Goal: Information Seeking & Learning: Stay updated

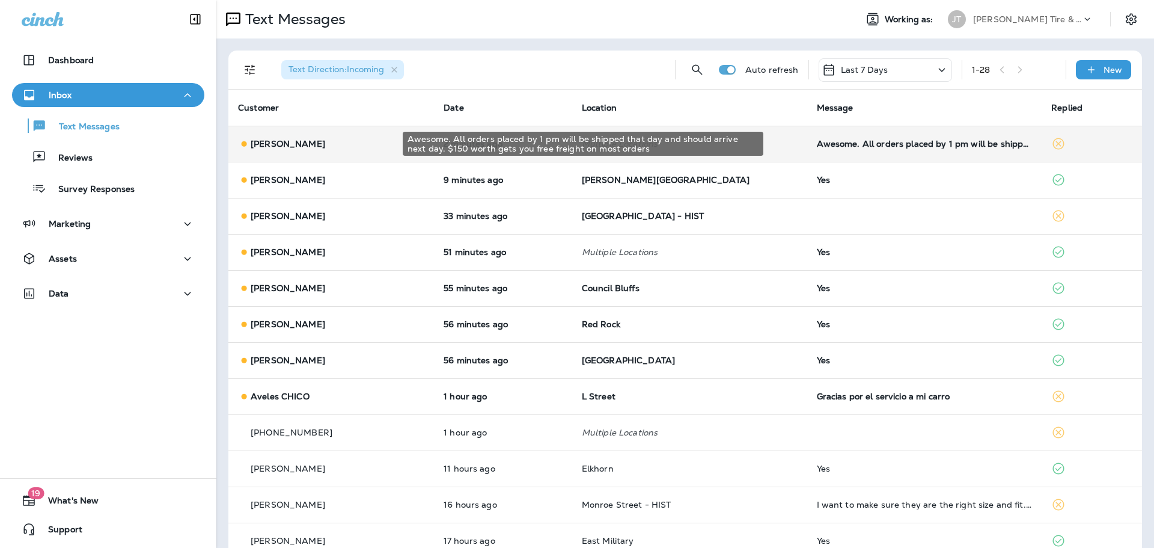
click at [852, 142] on div "Awesome. All orders placed by 1 pm will be shipped that day and should arrive n…" at bounding box center [925, 144] width 216 height 10
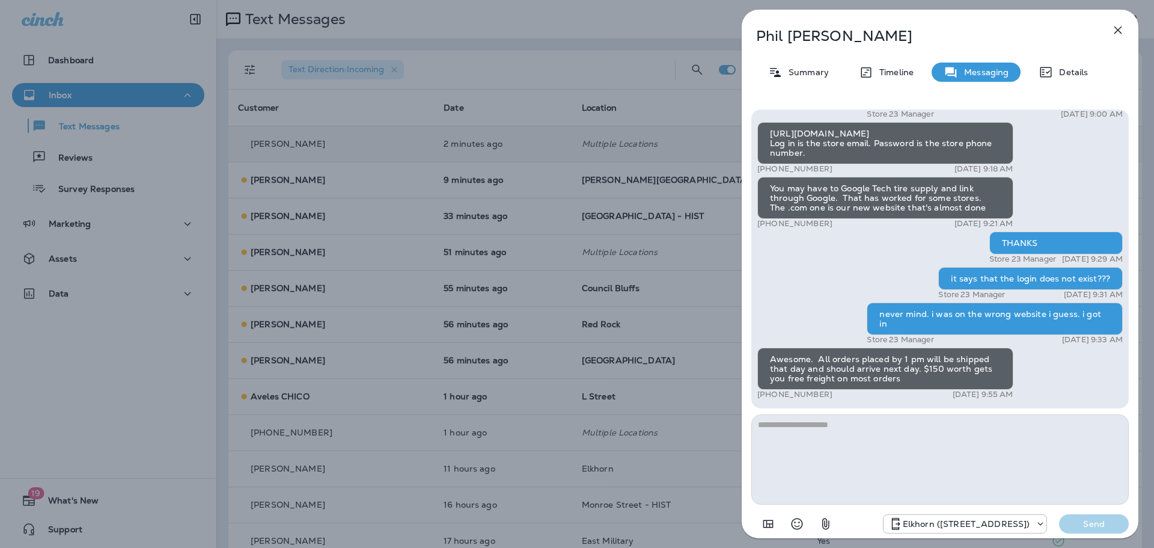
click at [1113, 31] on icon "button" at bounding box center [1118, 30] width 14 height 14
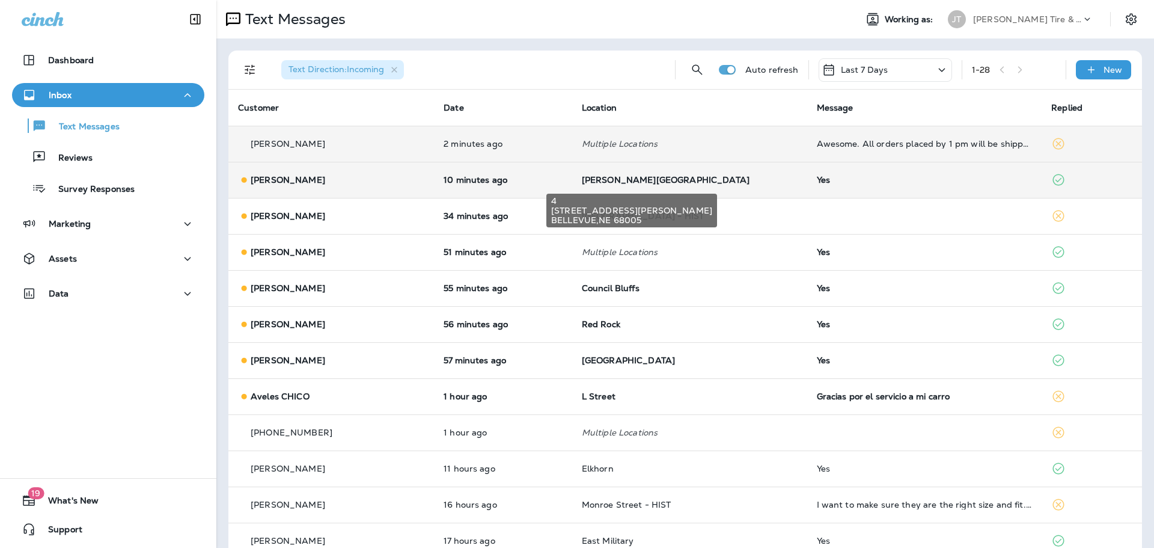
click at [596, 179] on span "[PERSON_NAME][GEOGRAPHIC_DATA]" at bounding box center [666, 179] width 168 height 11
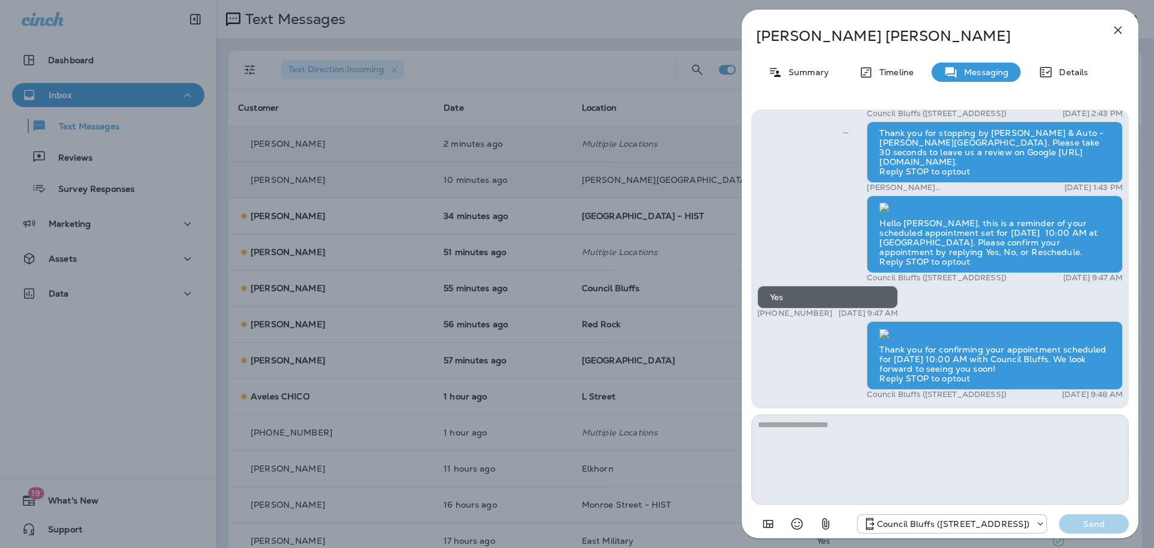
click at [1114, 29] on icon "button" at bounding box center [1118, 30] width 14 height 14
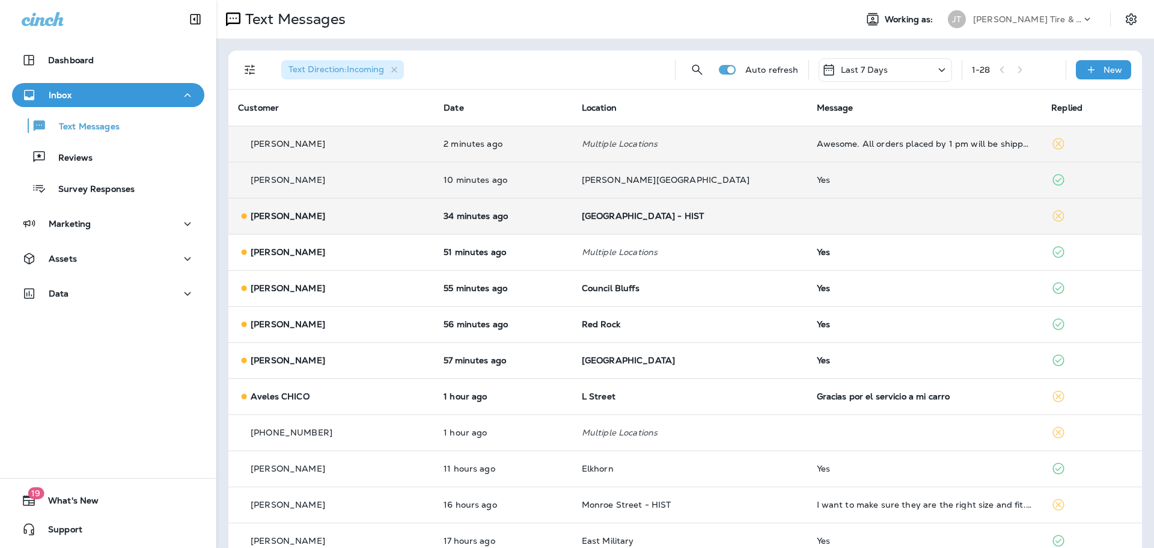
click at [508, 215] on p "34 minutes ago" at bounding box center [503, 216] width 119 height 10
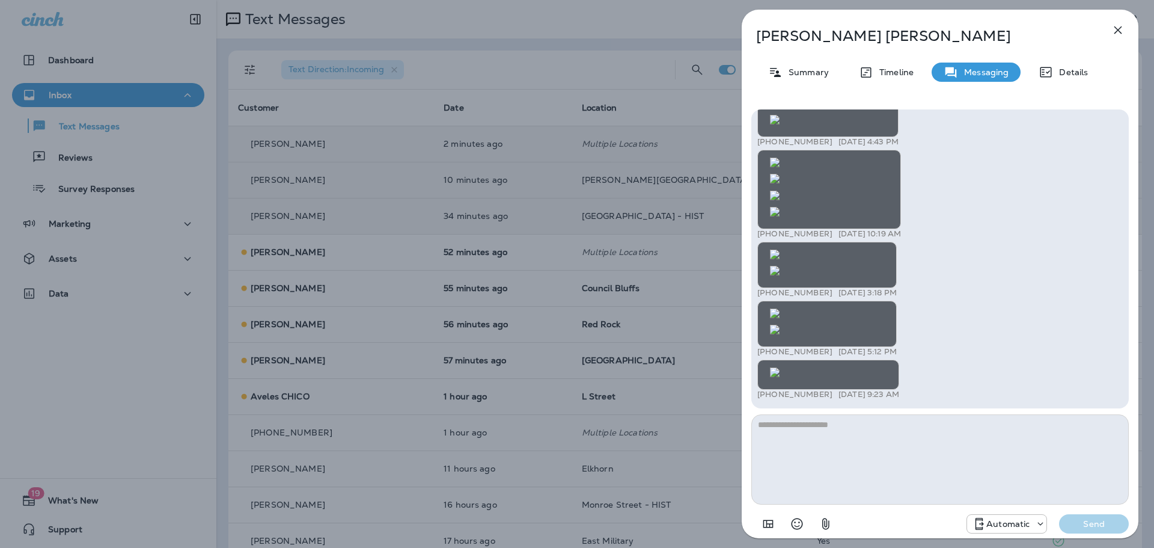
click at [472, 254] on div "[PERSON_NAME] Summary Timeline Messaging Details +1 (402) 707-2852 [DATE] 5:45 …" at bounding box center [577, 274] width 1154 height 548
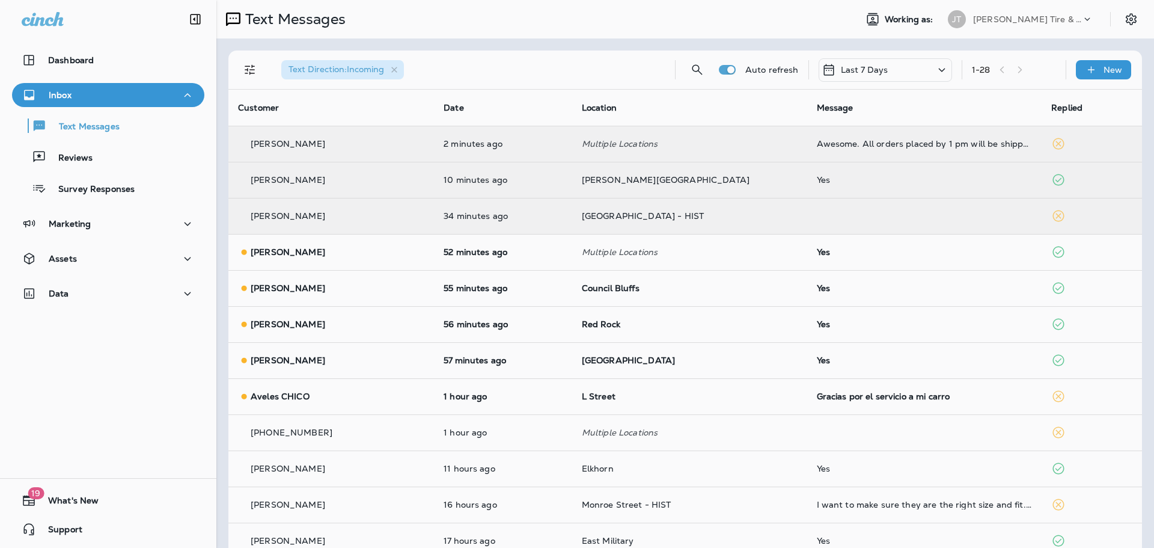
click at [472, 254] on div at bounding box center [639, 274] width 1154 height 548
click at [472, 254] on p "52 minutes ago" at bounding box center [503, 252] width 119 height 10
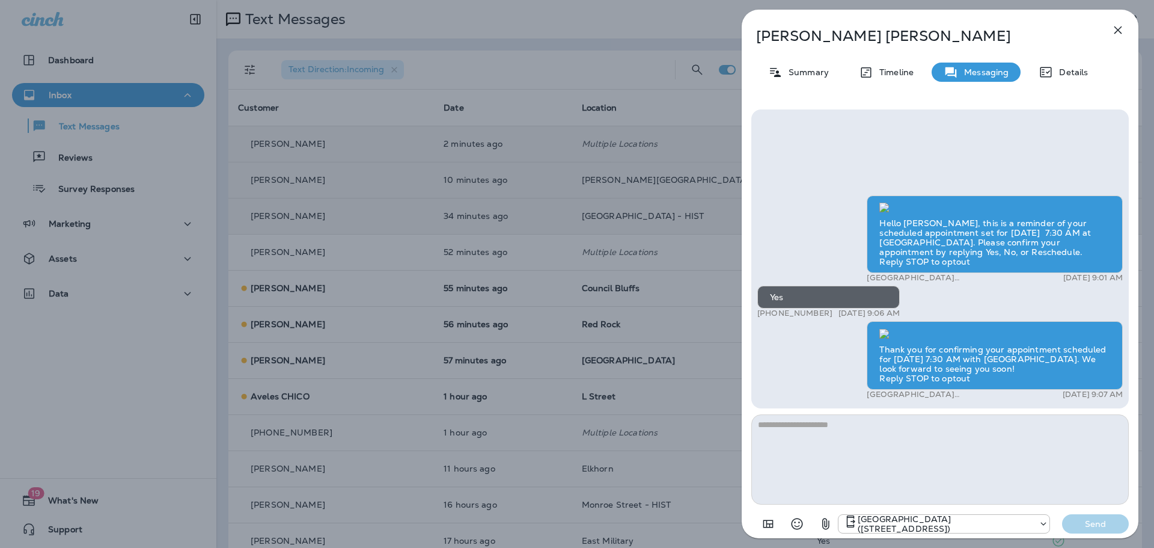
click at [1121, 31] on icon "button" at bounding box center [1118, 30] width 14 height 14
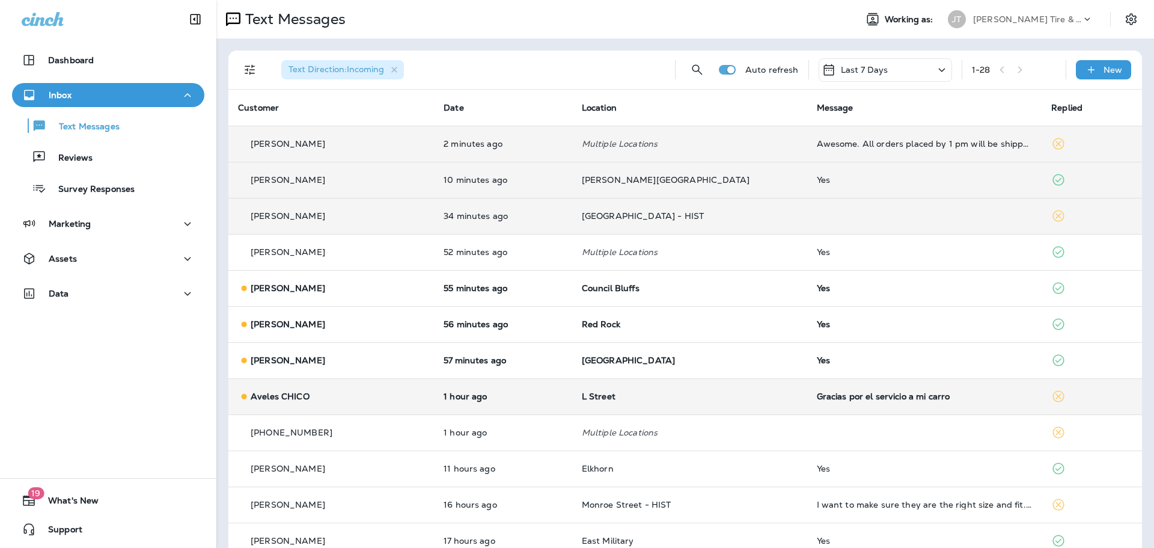
click at [434, 384] on td "1 hour ago" at bounding box center [503, 396] width 138 height 36
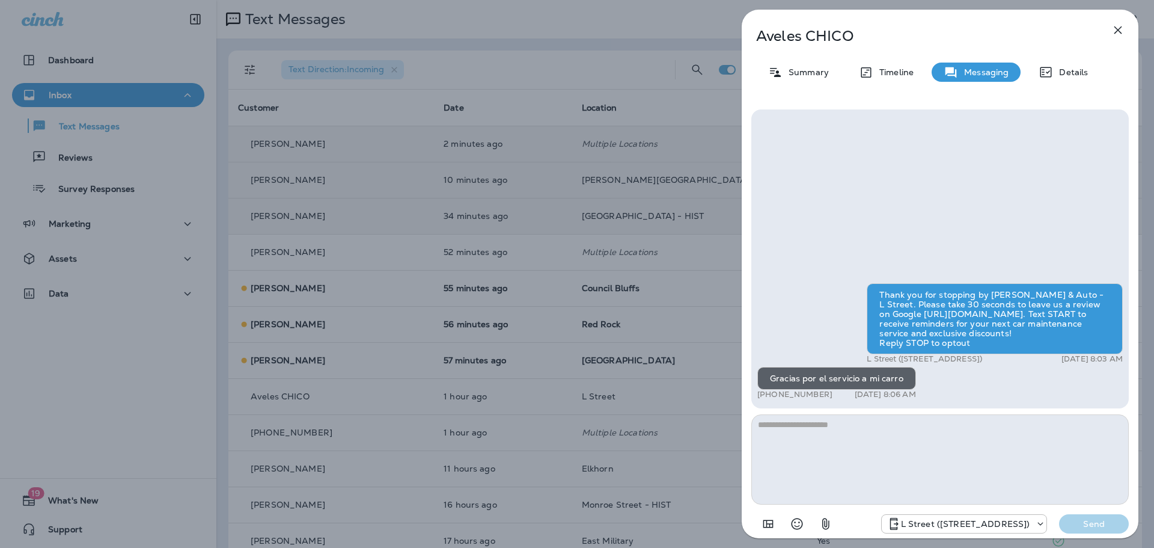
click at [1119, 33] on icon "button" at bounding box center [1118, 30] width 14 height 14
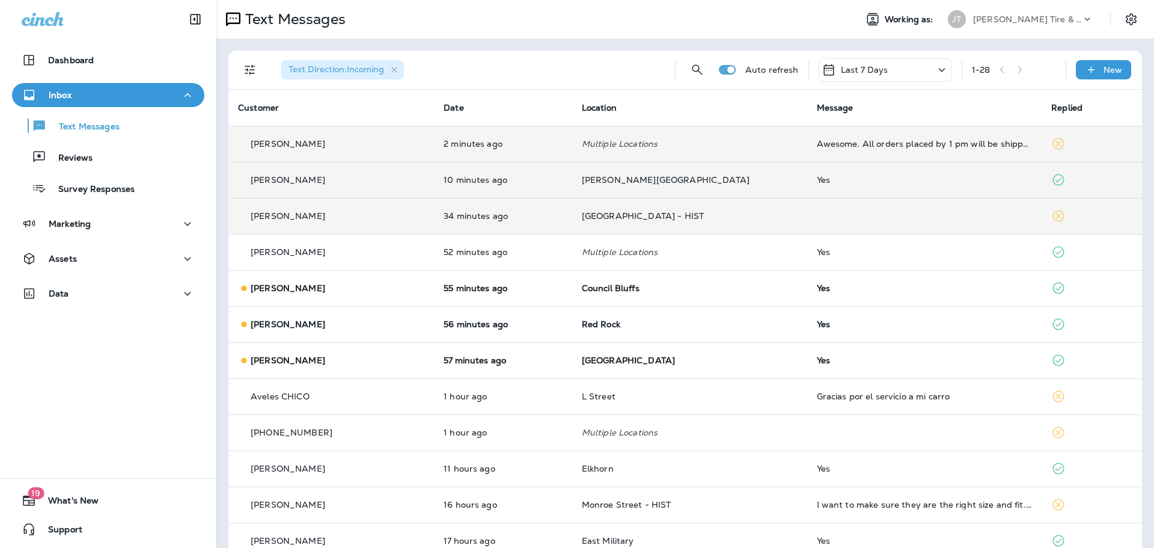
click at [334, 350] on td "[PERSON_NAME]" at bounding box center [331, 360] width 206 height 36
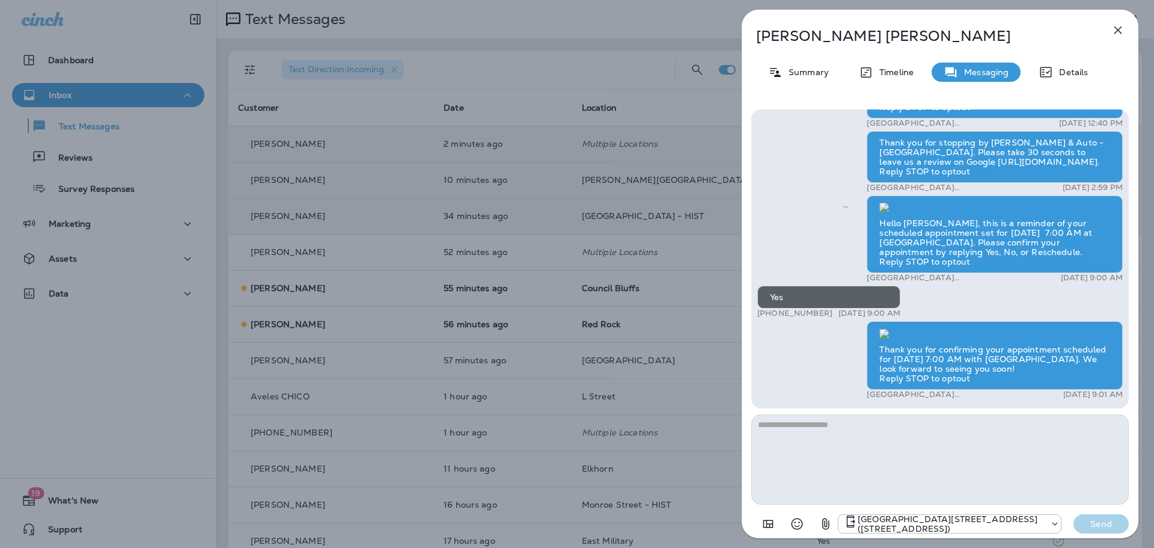
click at [1116, 30] on icon "button" at bounding box center [1118, 30] width 14 height 14
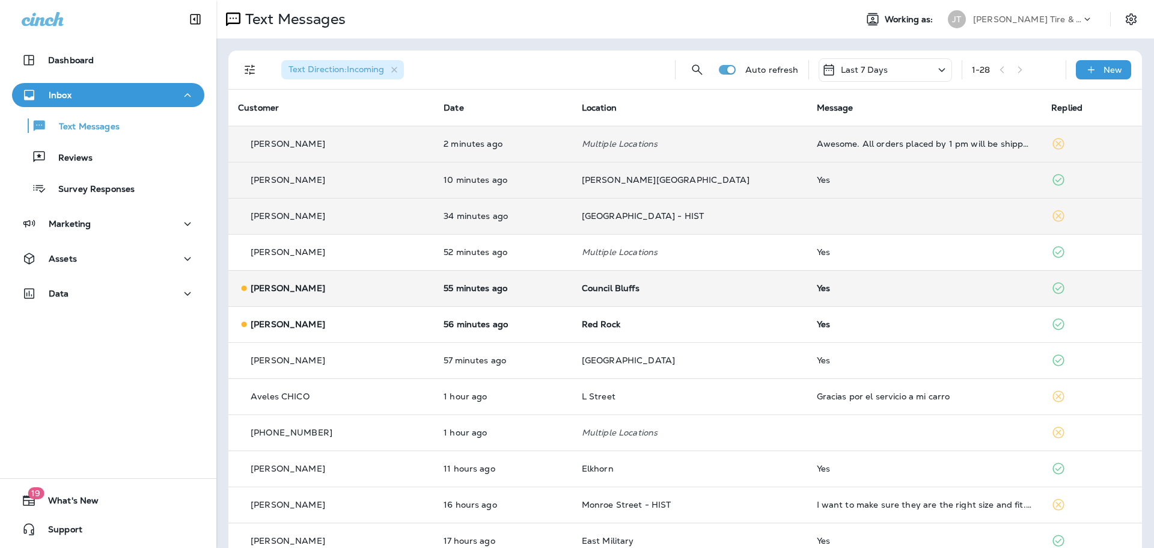
click at [315, 293] on div "[PERSON_NAME]" at bounding box center [331, 288] width 186 height 13
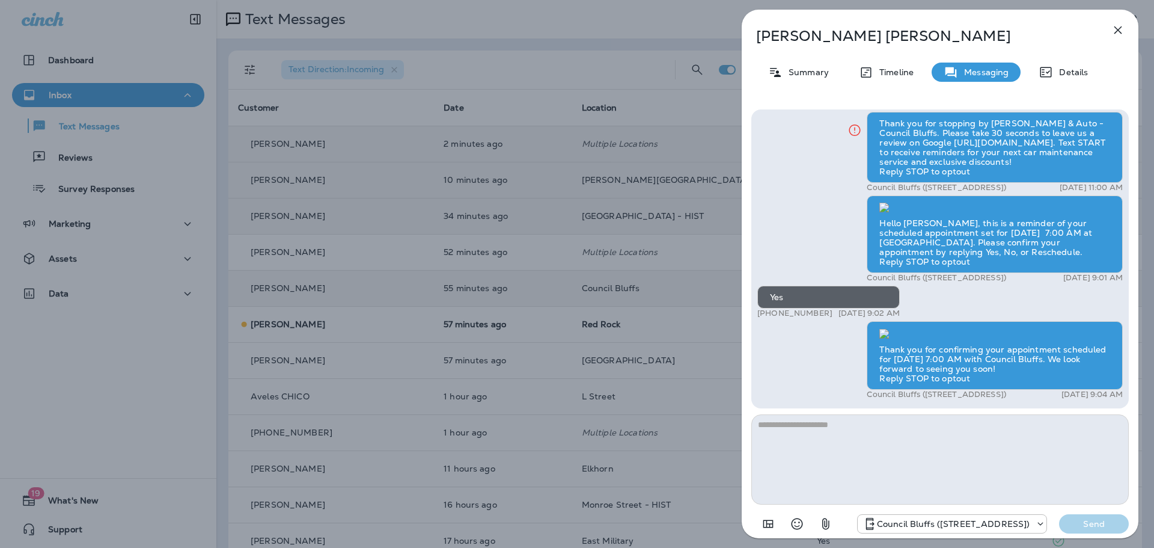
click at [1113, 38] on button "button" at bounding box center [1118, 30] width 24 height 24
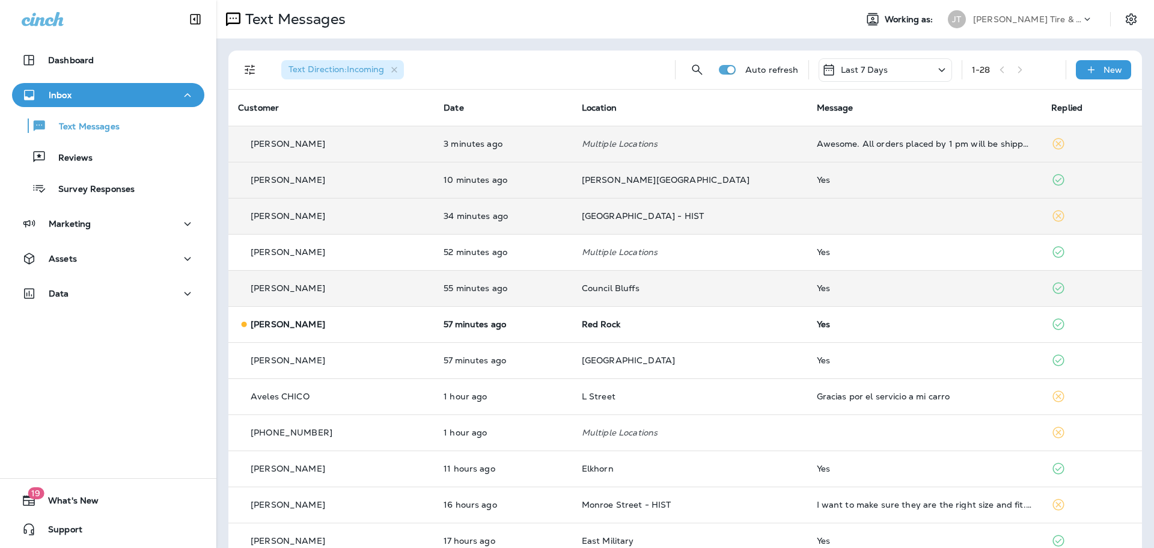
click at [434, 323] on td "57 minutes ago" at bounding box center [503, 324] width 138 height 36
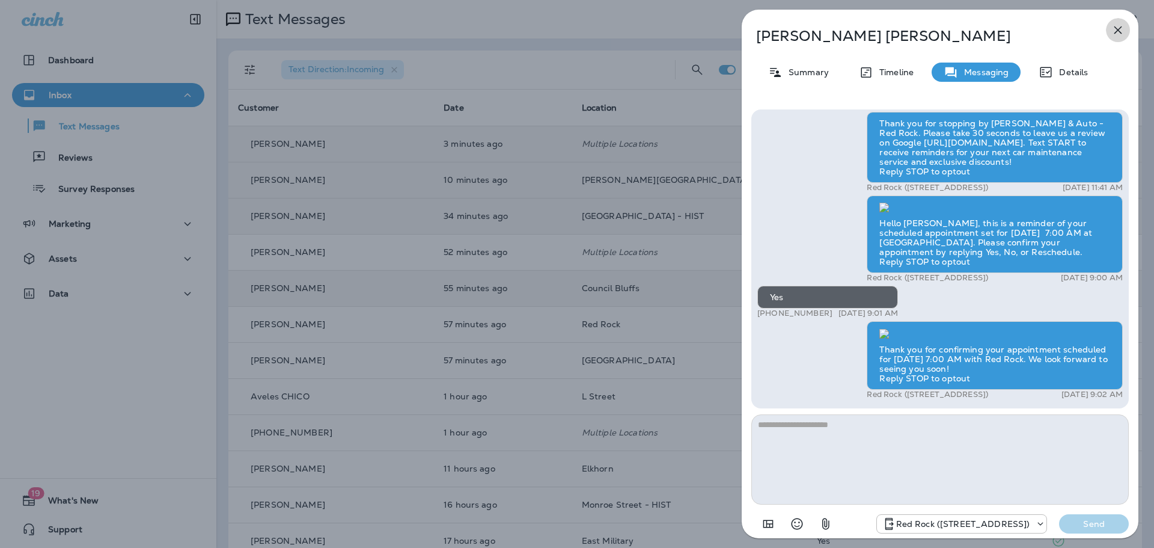
click at [1113, 23] on icon "button" at bounding box center [1118, 30] width 14 height 14
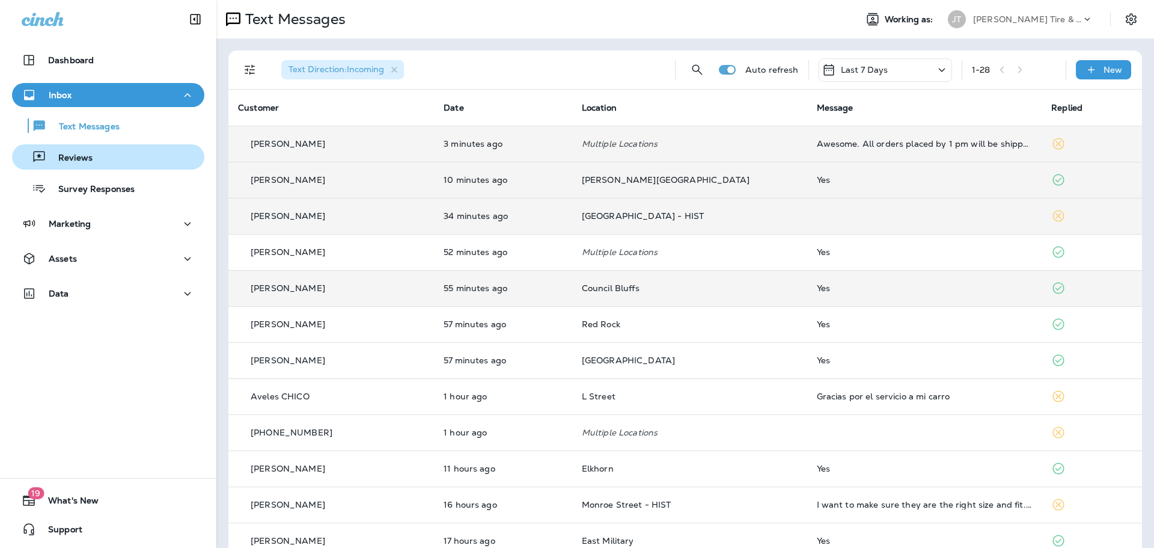
click at [87, 164] on div "Reviews" at bounding box center [55, 157] width 76 height 18
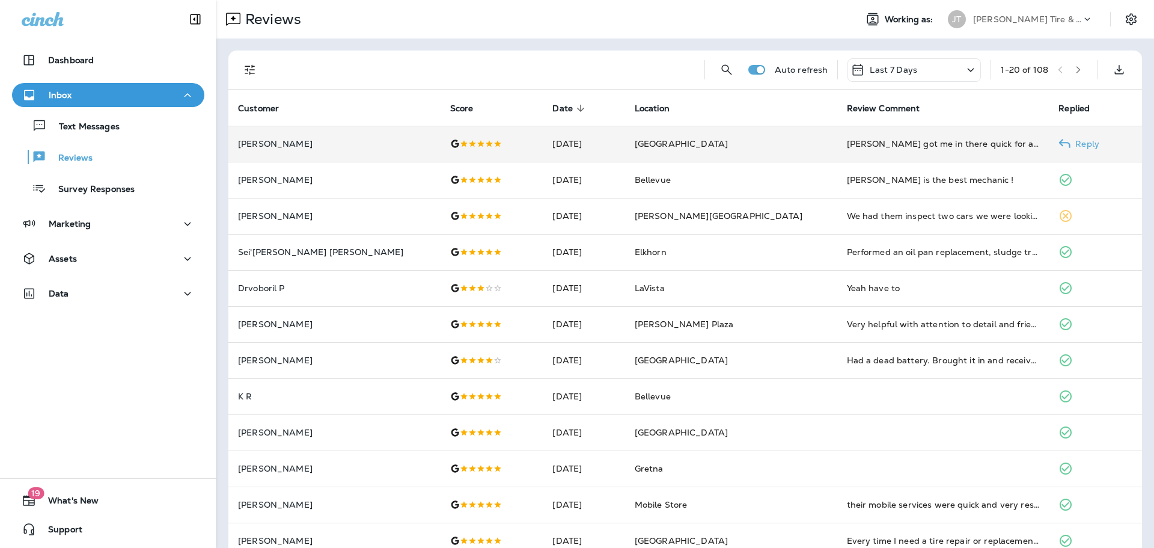
click at [837, 160] on td "[PERSON_NAME] got me in there quick for an oil change and a checkup for my air …" at bounding box center [943, 144] width 212 height 36
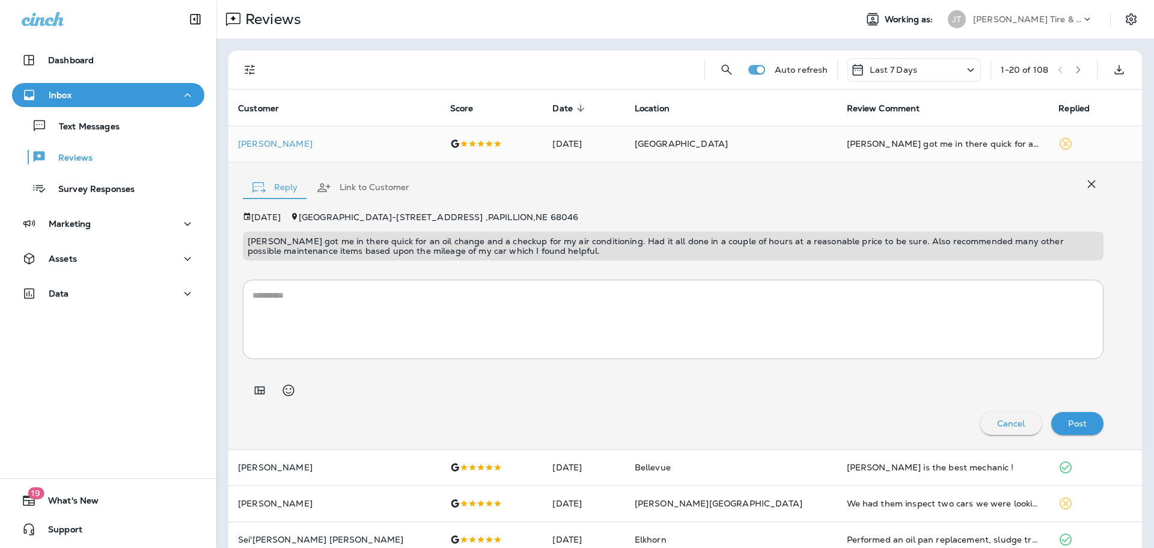
drag, startPoint x: 1066, startPoint y: 180, endPoint x: 1077, endPoint y: 179, distance: 10.2
click at [1067, 180] on div "Reply Link to Customer" at bounding box center [673, 184] width 861 height 37
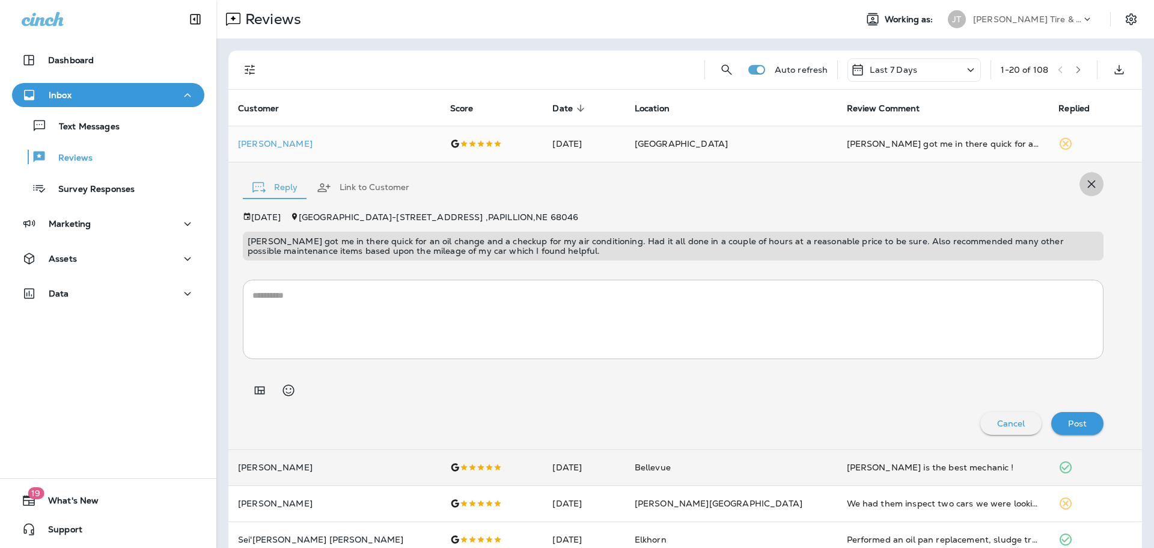
click at [1085, 179] on icon "button" at bounding box center [1092, 184] width 14 height 14
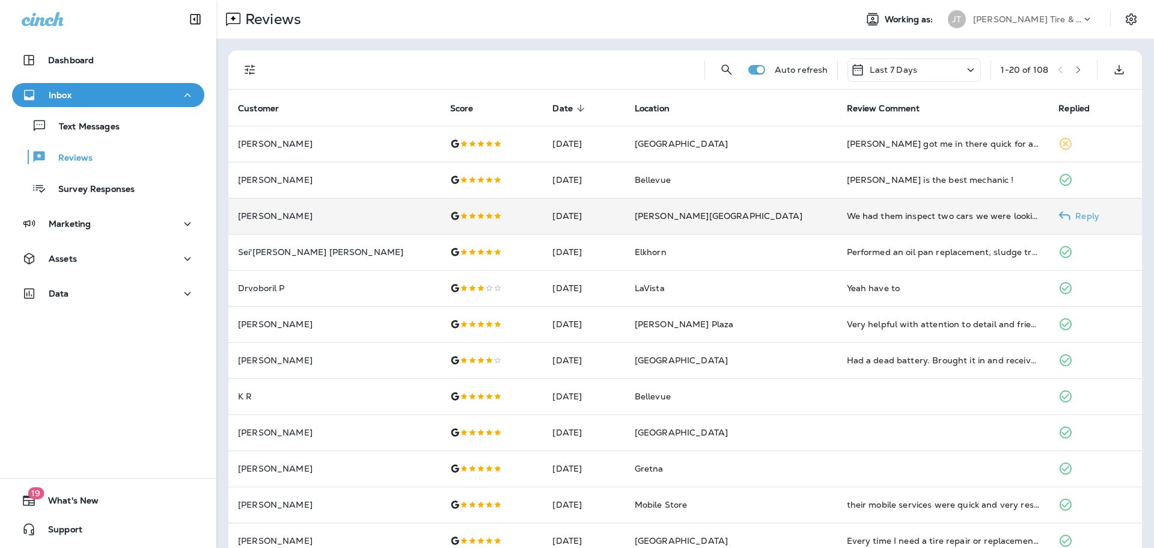
click at [843, 222] on td "We had them inspect two cars we were looking to buy for our daughter. The first…" at bounding box center [943, 216] width 212 height 36
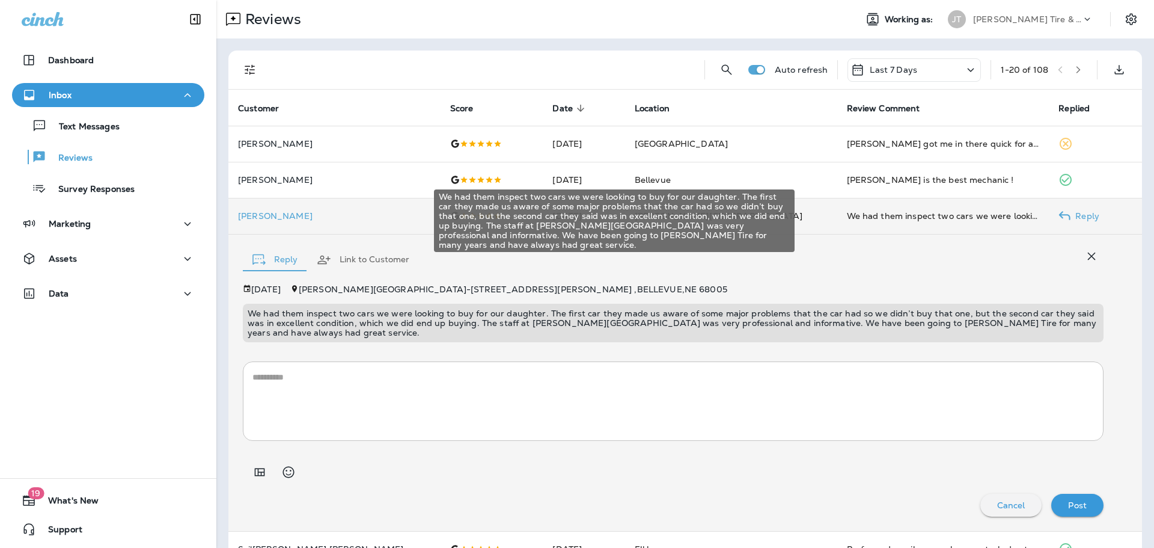
click at [981, 219] on div "We had them inspect two cars we were looking to buy for our daughter. The first…" at bounding box center [943, 216] width 193 height 12
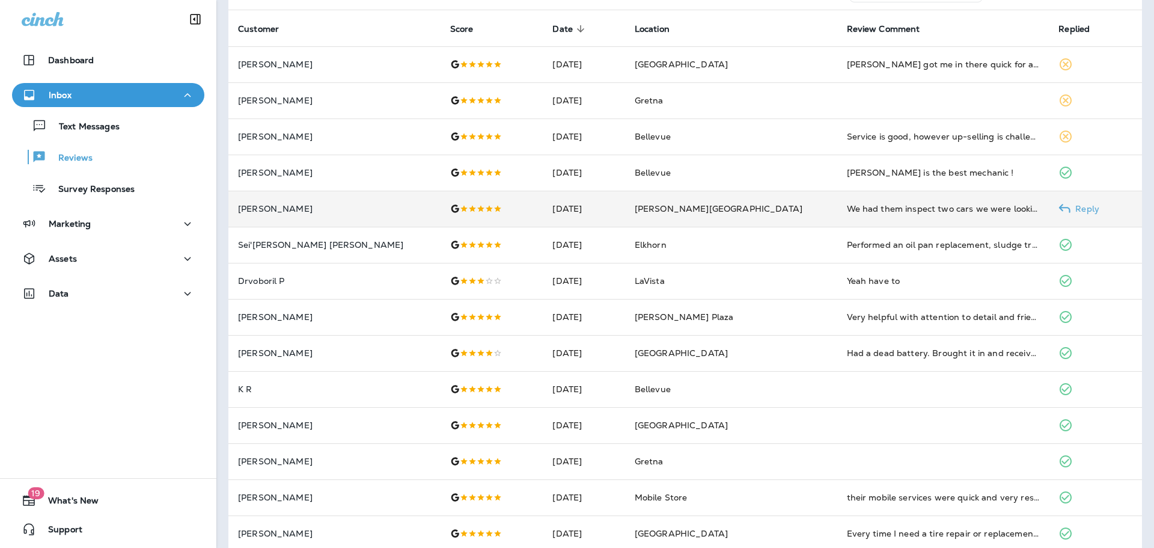
scroll to position [60, 0]
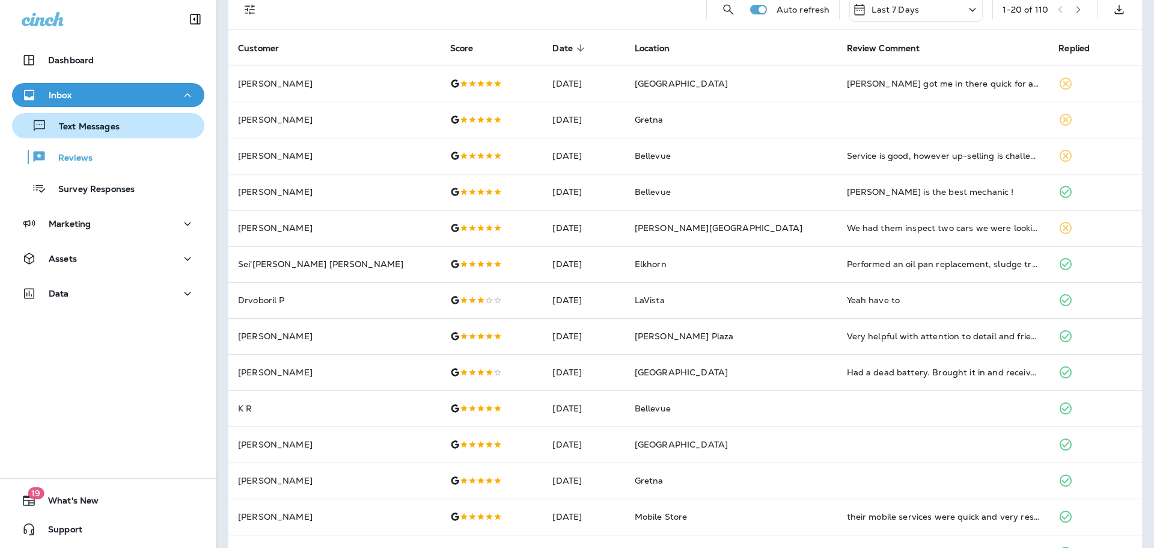
click at [71, 131] on p "Text Messages" at bounding box center [83, 126] width 73 height 11
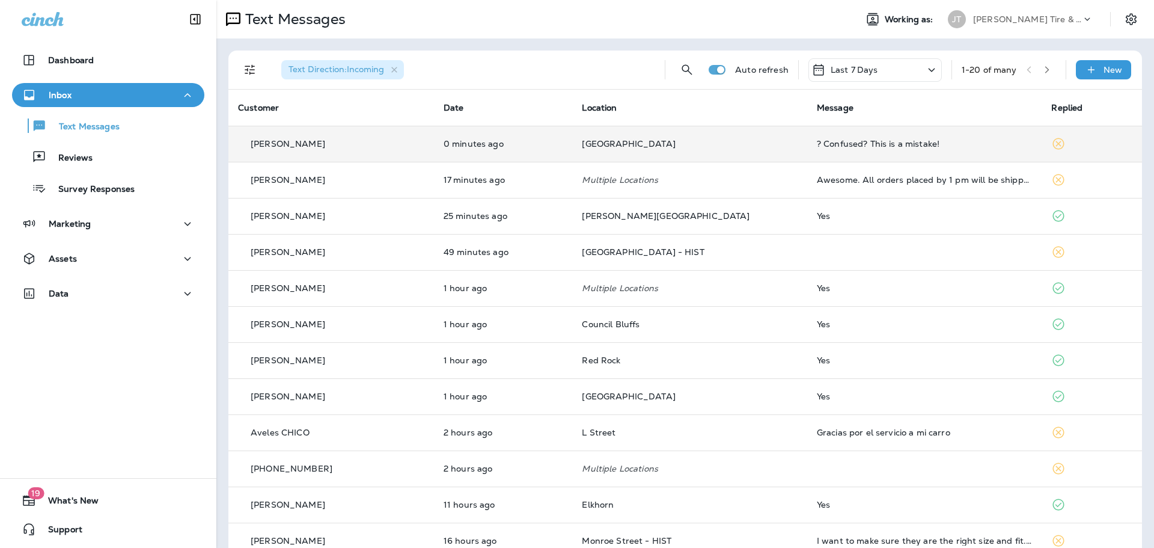
click at [815, 152] on td "? Confused? This is a mistake!" at bounding box center [924, 144] width 235 height 36
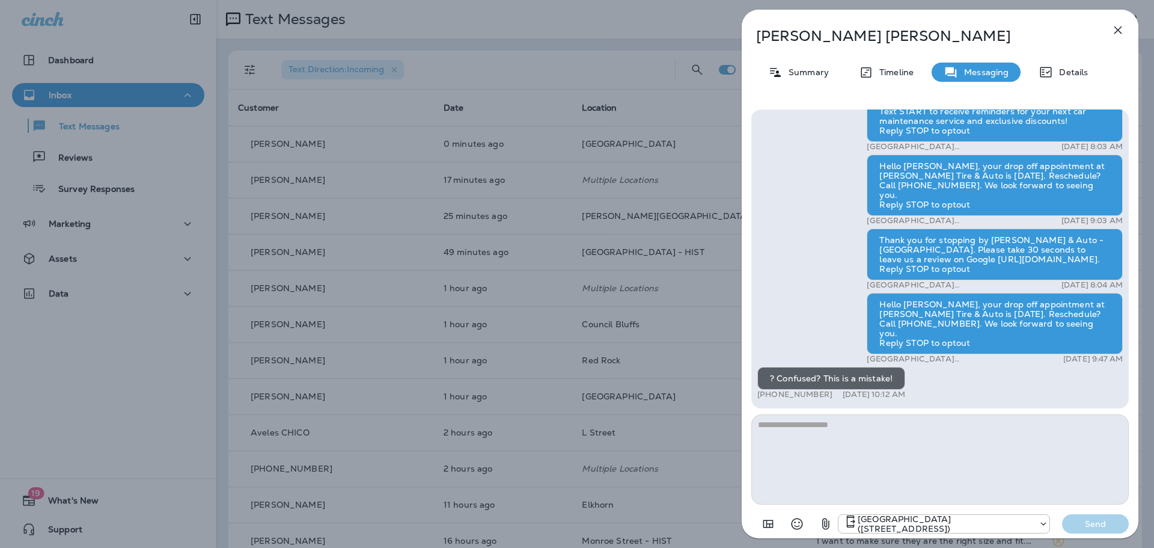
click at [1123, 31] on icon "button" at bounding box center [1118, 30] width 14 height 14
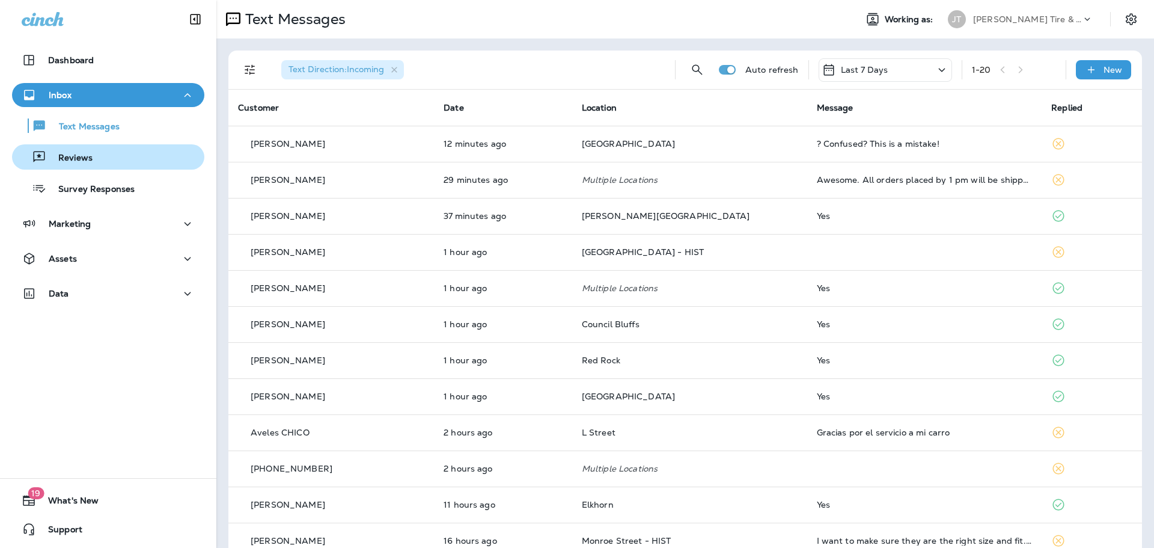
click at [99, 154] on div "Reviews" at bounding box center [108, 157] width 183 height 18
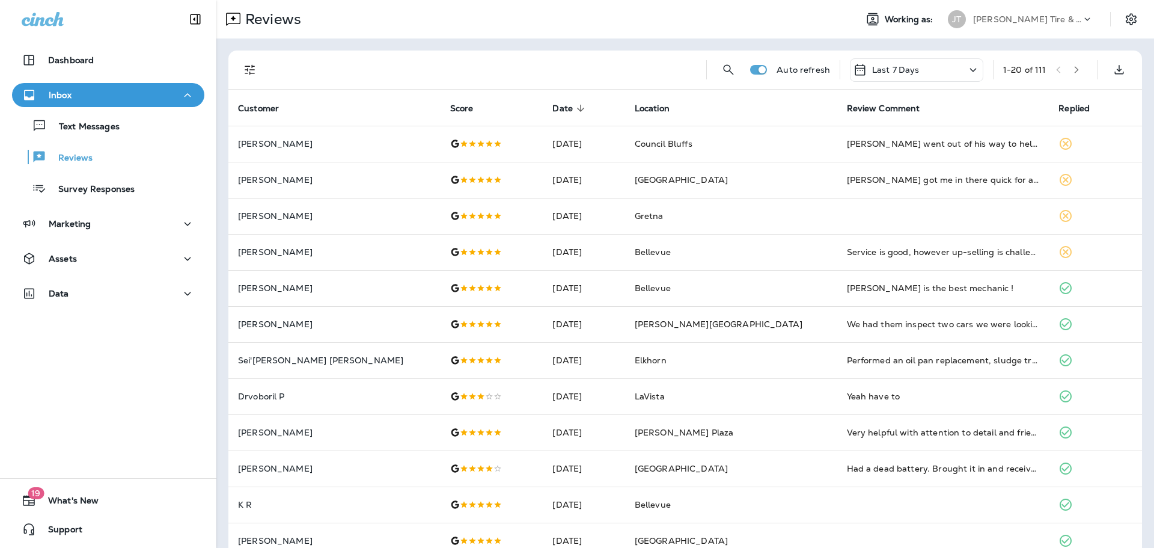
click at [77, 140] on div "Text Messages Reviews Survey Responses" at bounding box center [108, 154] width 192 height 94
click at [76, 134] on div "Text Messages" at bounding box center [68, 126] width 103 height 18
